Goal: Information Seeking & Learning: Compare options

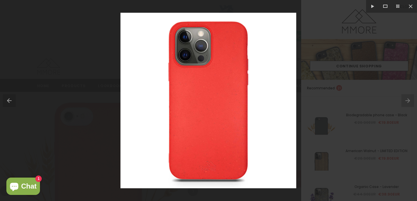
scroll to position [77, 0]
click at [93, 96] on div at bounding box center [208, 100] width 417 height 201
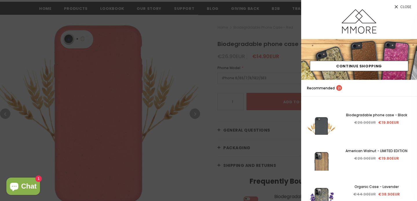
click at [61, 3] on div at bounding box center [208, 100] width 417 height 201
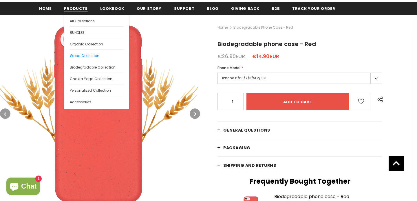
click at [77, 55] on span "Wood Collection" at bounding box center [85, 55] width 30 height 5
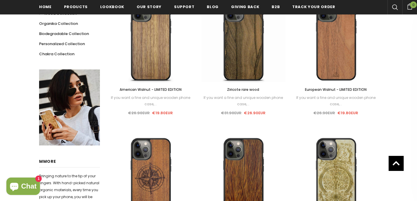
scroll to position [128, 0]
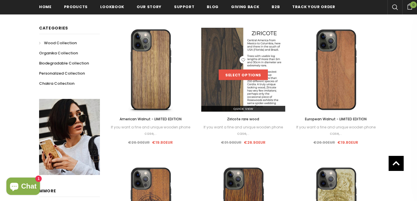
click at [234, 76] on link "Select options" at bounding box center [243, 75] width 49 height 10
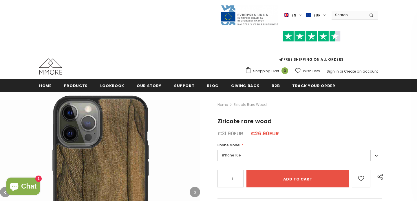
click at [125, 142] on img at bounding box center [100, 192] width 200 height 200
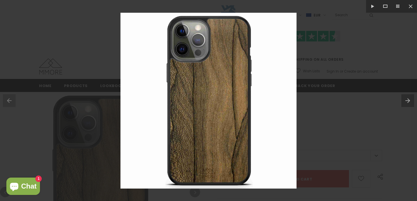
click at [309, 135] on div at bounding box center [208, 100] width 417 height 201
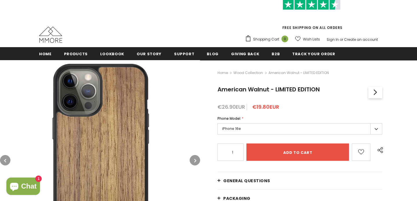
scroll to position [64, 0]
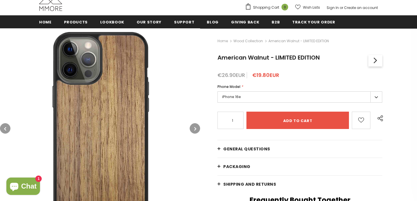
click at [119, 112] on img at bounding box center [100, 128] width 200 height 200
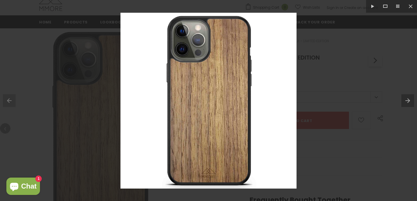
click at [324, 161] on div at bounding box center [208, 100] width 417 height 201
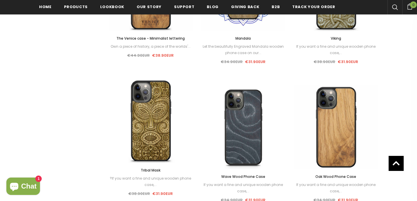
scroll to position [523, 0]
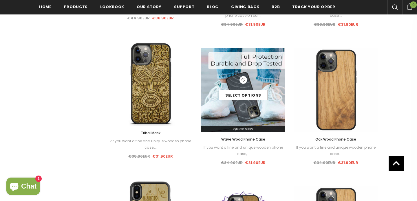
click at [239, 106] on img at bounding box center [243, 90] width 84 height 84
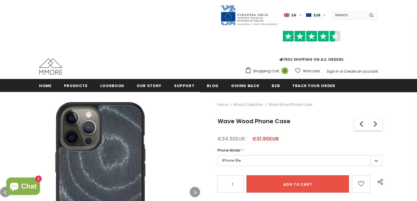
click at [115, 152] on img at bounding box center [100, 192] width 200 height 200
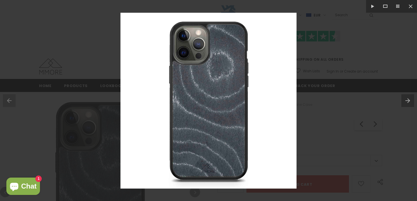
click at [305, 110] on div at bounding box center [208, 100] width 417 height 201
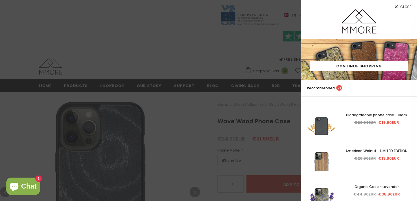
click at [195, 121] on div at bounding box center [208, 100] width 417 height 201
click at [117, 49] on div at bounding box center [208, 100] width 417 height 201
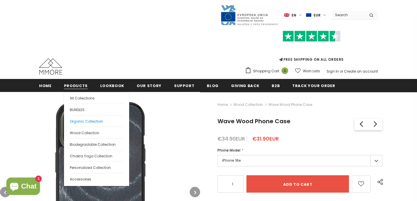
click at [79, 122] on span "Organic Collection" at bounding box center [86, 121] width 33 height 5
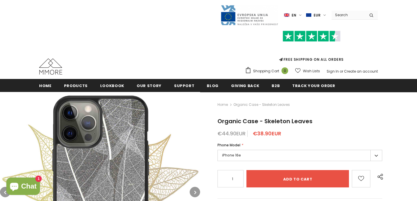
click at [194, 188] on button "button" at bounding box center [195, 192] width 10 height 10
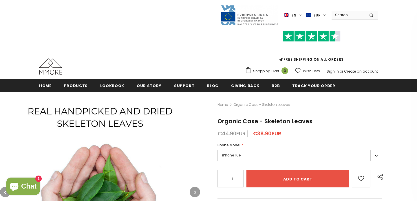
click at [138, 148] on img at bounding box center [100, 192] width 200 height 200
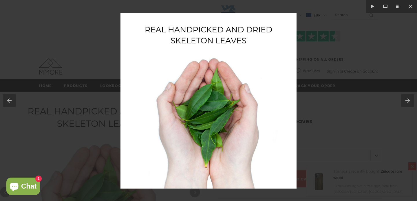
click at [409, 103] on button at bounding box center [410, 100] width 16 height 29
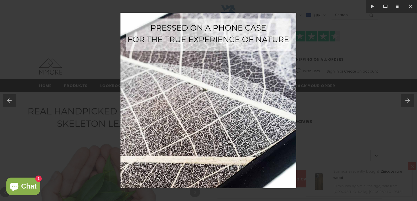
click at [409, 103] on button at bounding box center [410, 100] width 16 height 29
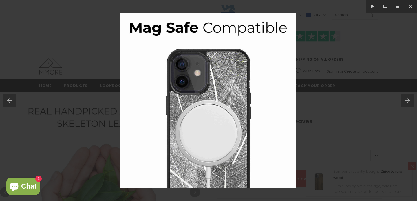
click at [409, 103] on button at bounding box center [410, 100] width 16 height 29
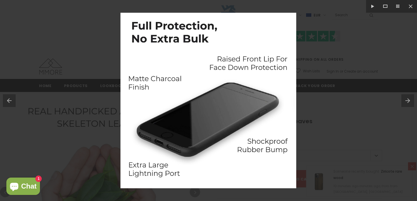
click at [409, 103] on button at bounding box center [410, 100] width 16 height 29
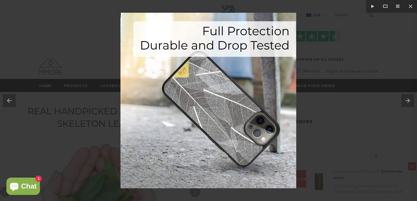
click at [409, 103] on button at bounding box center [410, 100] width 16 height 29
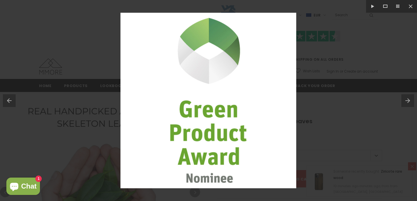
click at [409, 103] on button at bounding box center [410, 100] width 16 height 29
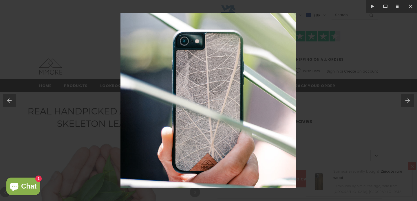
click at [409, 103] on button at bounding box center [410, 100] width 16 height 29
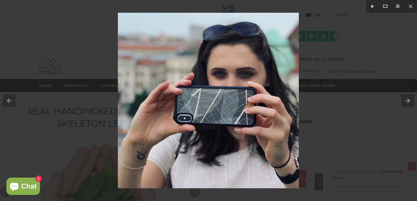
click at [409, 103] on button at bounding box center [410, 100] width 16 height 29
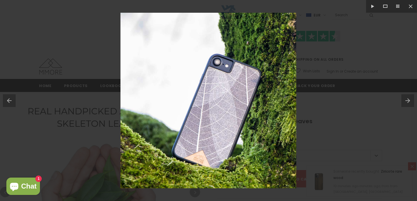
click at [409, 103] on button at bounding box center [410, 100] width 16 height 29
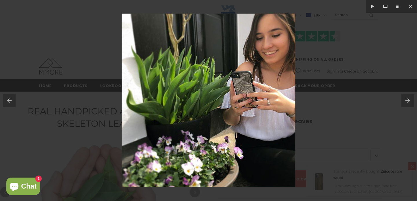
click at [409, 103] on button at bounding box center [410, 100] width 16 height 29
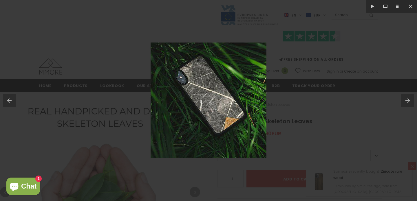
click at [409, 103] on button at bounding box center [410, 100] width 16 height 29
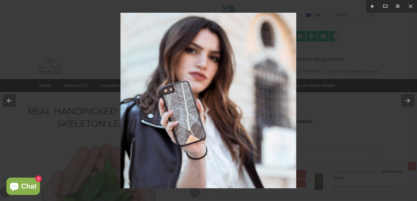
click at [409, 103] on button at bounding box center [410, 100] width 16 height 29
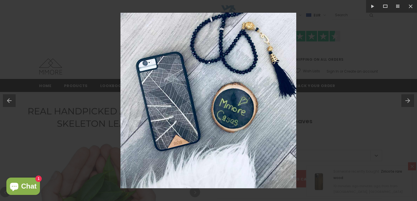
click at [409, 103] on button at bounding box center [410, 100] width 16 height 29
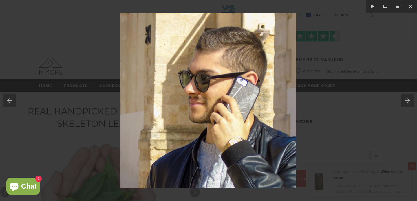
click at [409, 103] on button at bounding box center [410, 100] width 16 height 29
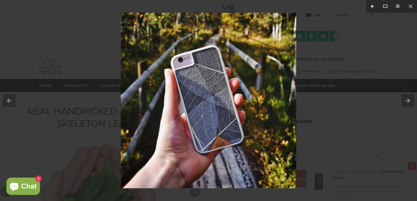
click at [409, 103] on button at bounding box center [410, 100] width 16 height 29
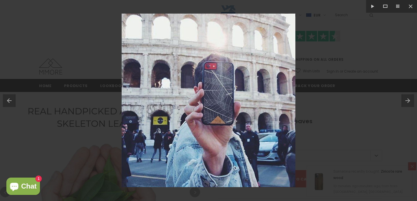
click at [409, 103] on button at bounding box center [410, 100] width 16 height 29
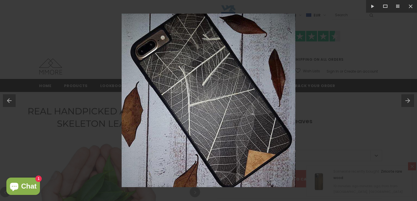
click at [409, 103] on button at bounding box center [410, 100] width 16 height 29
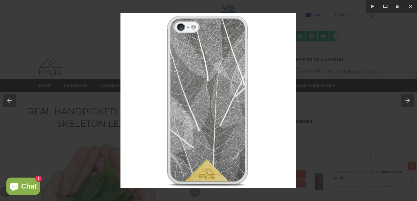
click at [409, 103] on button at bounding box center [410, 100] width 16 height 29
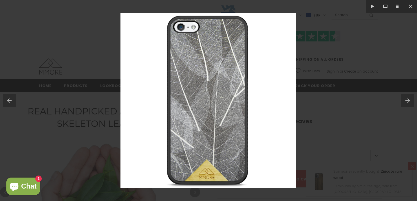
click at [409, 103] on button at bounding box center [410, 100] width 16 height 29
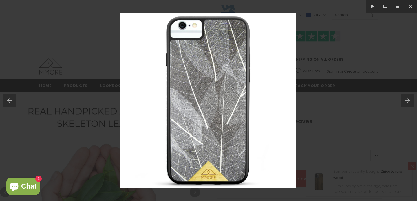
click at [409, 103] on button at bounding box center [410, 100] width 16 height 29
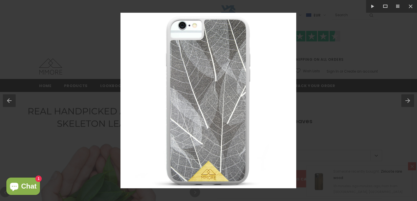
click at [409, 103] on button at bounding box center [410, 100] width 16 height 29
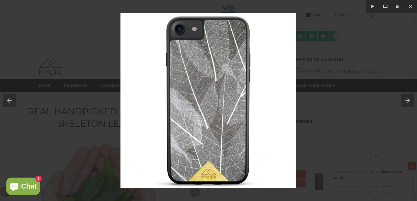
click at [409, 103] on button at bounding box center [410, 100] width 16 height 29
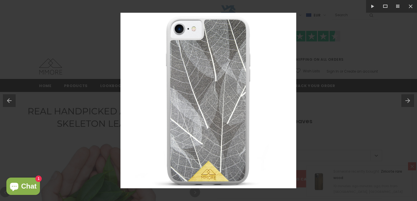
click at [409, 103] on button at bounding box center [410, 100] width 16 height 29
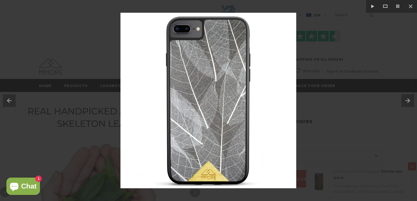
click at [409, 103] on button at bounding box center [410, 100] width 16 height 29
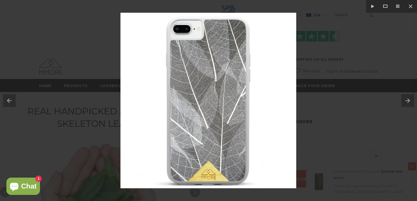
click at [409, 103] on button at bounding box center [410, 100] width 16 height 29
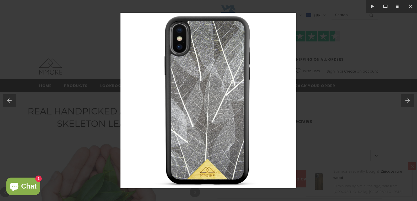
click at [409, 103] on button at bounding box center [410, 100] width 16 height 29
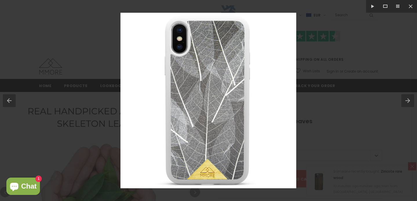
click at [409, 103] on button at bounding box center [410, 100] width 16 height 29
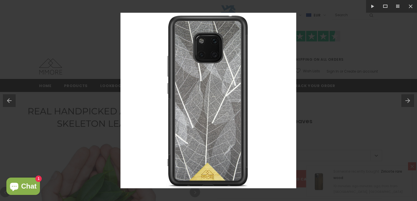
click at [409, 103] on button at bounding box center [410, 100] width 16 height 29
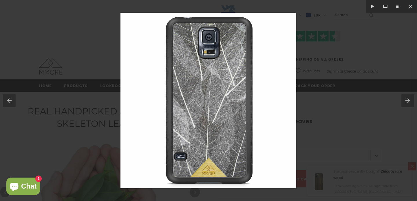
click at [409, 103] on button at bounding box center [410, 100] width 16 height 29
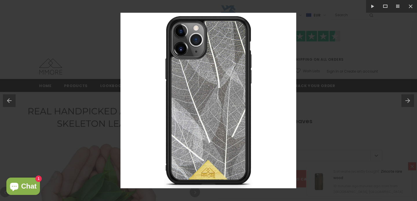
click at [409, 103] on button at bounding box center [410, 100] width 16 height 29
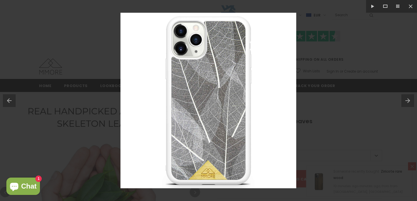
click at [11, 96] on button at bounding box center [8, 100] width 16 height 29
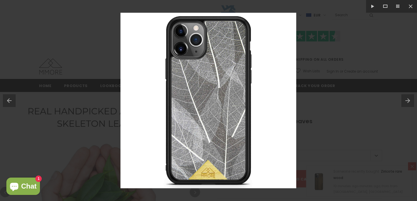
click at [326, 120] on div at bounding box center [208, 100] width 417 height 201
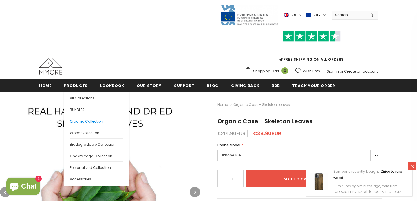
click at [83, 119] on span "Organic Collection" at bounding box center [86, 121] width 33 height 5
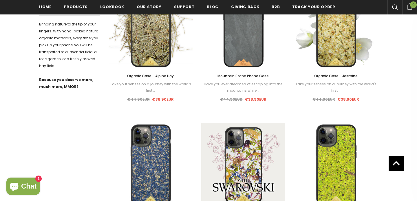
scroll to position [337, 0]
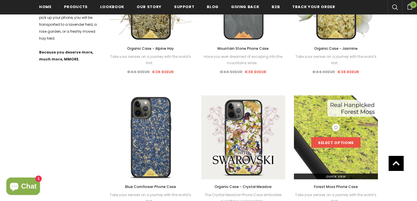
click at [332, 140] on link "Select options" at bounding box center [336, 143] width 49 height 10
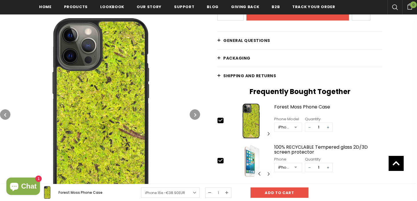
scroll to position [168, 0]
click at [128, 118] on img at bounding box center [100, 114] width 200 height 200
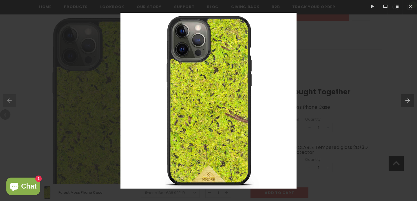
click at [36, 51] on div at bounding box center [208, 100] width 417 height 201
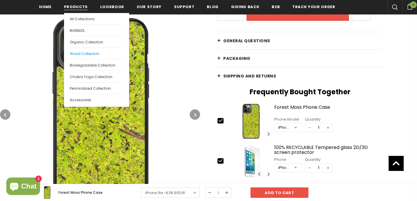
click at [81, 52] on span "Wood Collection" at bounding box center [85, 53] width 30 height 5
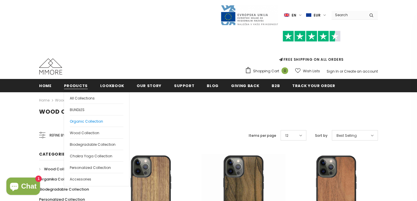
click at [79, 123] on span "Organic Collection" at bounding box center [86, 121] width 33 height 5
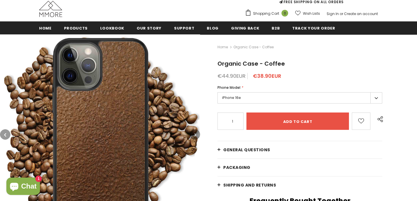
scroll to position [83, 0]
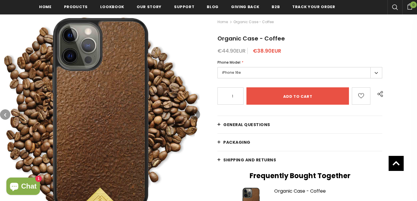
click at [197, 117] on button "button" at bounding box center [195, 115] width 10 height 10
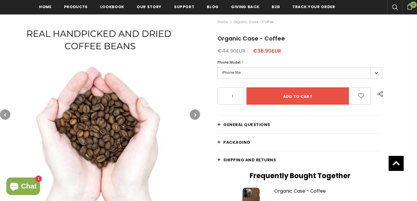
click at [197, 117] on button "button" at bounding box center [195, 115] width 10 height 10
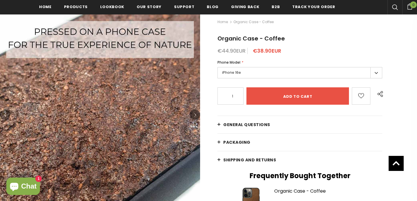
click at [195, 115] on icon "button" at bounding box center [195, 115] width 2 height 6
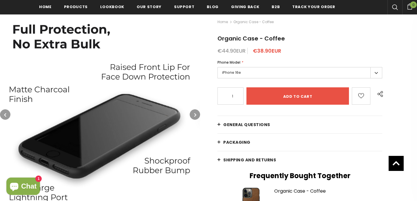
click at [195, 115] on icon "button" at bounding box center [195, 115] width 2 height 6
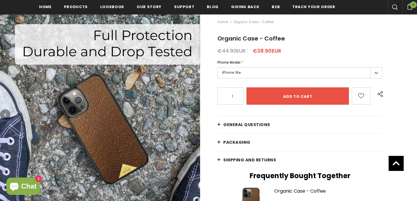
click at [195, 115] on icon "button" at bounding box center [195, 115] width 2 height 6
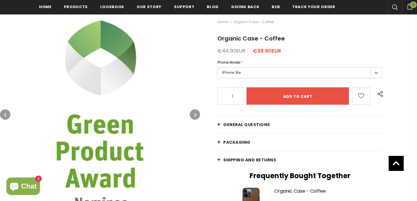
click at [195, 115] on icon "button" at bounding box center [195, 115] width 2 height 6
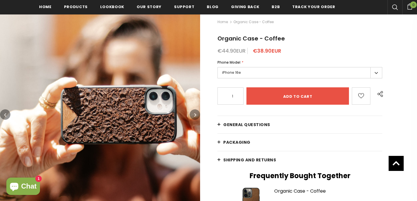
click at [195, 115] on icon "button" at bounding box center [195, 115] width 2 height 6
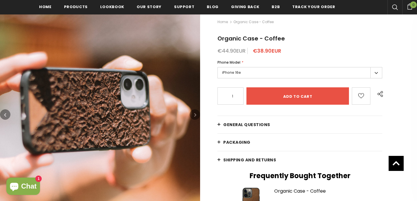
click at [195, 115] on icon "button" at bounding box center [195, 115] width 2 height 6
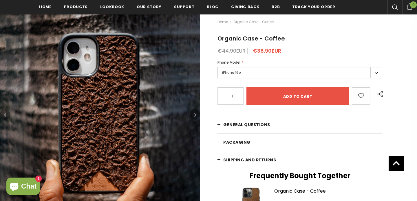
click at [195, 115] on icon "button" at bounding box center [195, 115] width 2 height 6
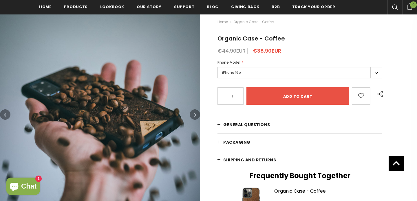
click at [195, 115] on icon "button" at bounding box center [195, 115] width 2 height 6
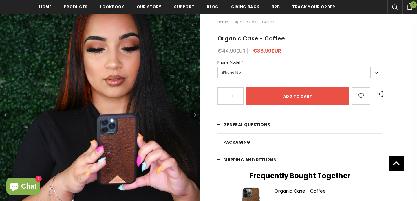
click at [195, 115] on icon "button" at bounding box center [195, 115] width 2 height 6
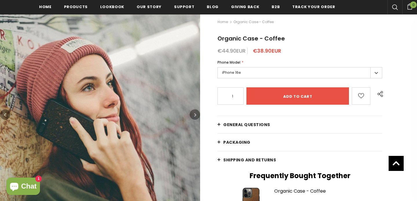
click at [195, 115] on icon "button" at bounding box center [195, 115] width 2 height 6
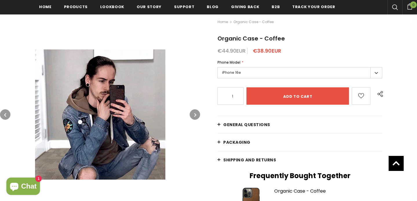
click at [195, 115] on icon "button" at bounding box center [195, 115] width 2 height 6
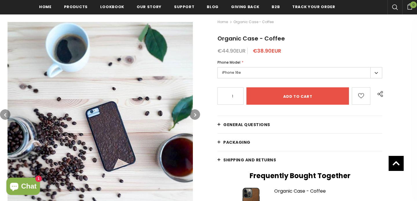
click at [195, 115] on icon "button" at bounding box center [195, 115] width 2 height 6
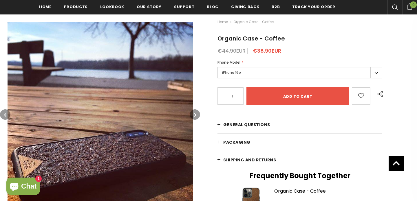
click at [195, 115] on icon "button" at bounding box center [195, 115] width 2 height 6
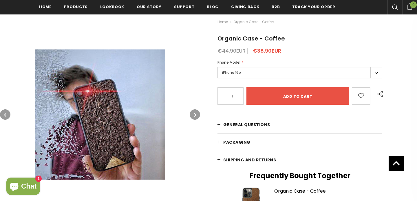
click at [195, 115] on icon "button" at bounding box center [195, 115] width 2 height 6
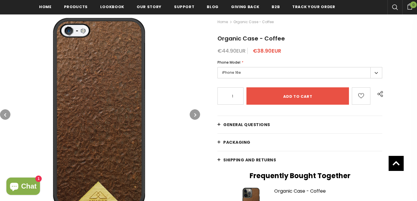
click at [195, 115] on icon "button" at bounding box center [195, 115] width 2 height 6
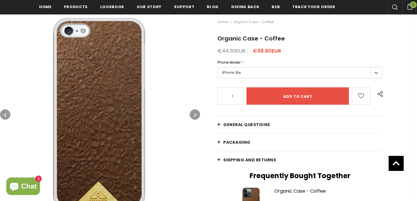
click at [195, 115] on icon "button" at bounding box center [195, 115] width 2 height 6
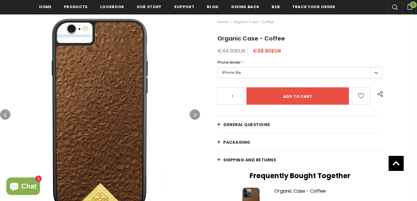
click at [195, 115] on icon "button" at bounding box center [195, 115] width 2 height 6
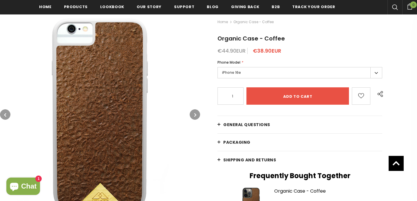
click at [195, 115] on icon "button" at bounding box center [195, 115] width 2 height 6
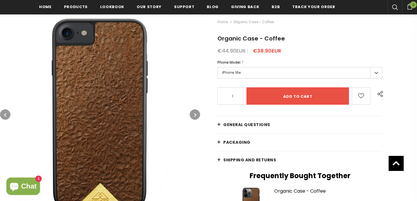
click at [195, 115] on icon "button" at bounding box center [195, 115] width 2 height 6
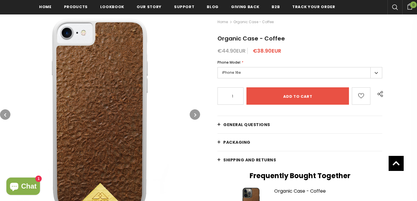
click at [195, 115] on icon "button" at bounding box center [195, 115] width 2 height 6
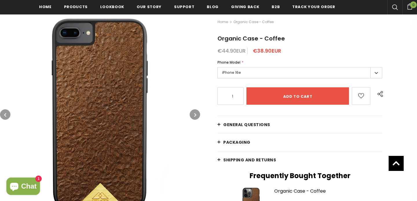
click at [195, 115] on icon "button" at bounding box center [195, 115] width 2 height 6
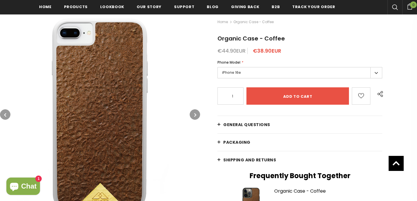
click at [195, 115] on icon "button" at bounding box center [195, 115] width 2 height 6
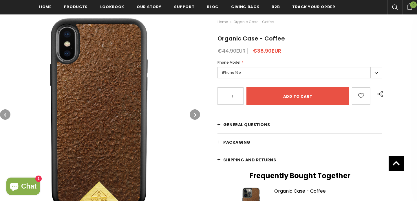
click at [195, 115] on icon "button" at bounding box center [195, 115] width 2 height 6
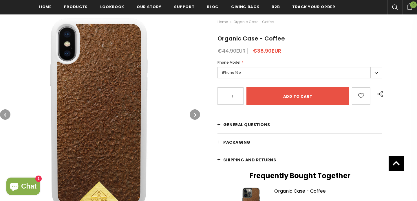
click at [195, 115] on icon "button" at bounding box center [195, 115] width 2 height 6
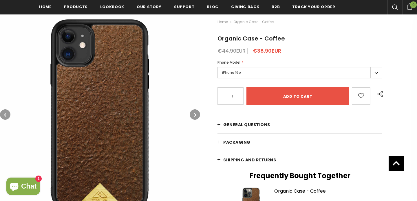
click at [195, 115] on icon "button" at bounding box center [195, 115] width 2 height 6
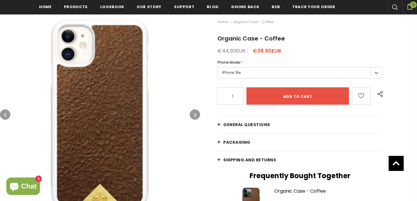
click at [195, 115] on icon "button" at bounding box center [195, 115] width 2 height 6
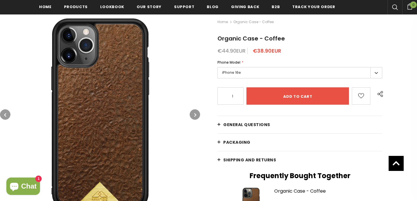
click at [115, 123] on img at bounding box center [100, 114] width 200 height 200
